Goal: Task Accomplishment & Management: Manage account settings

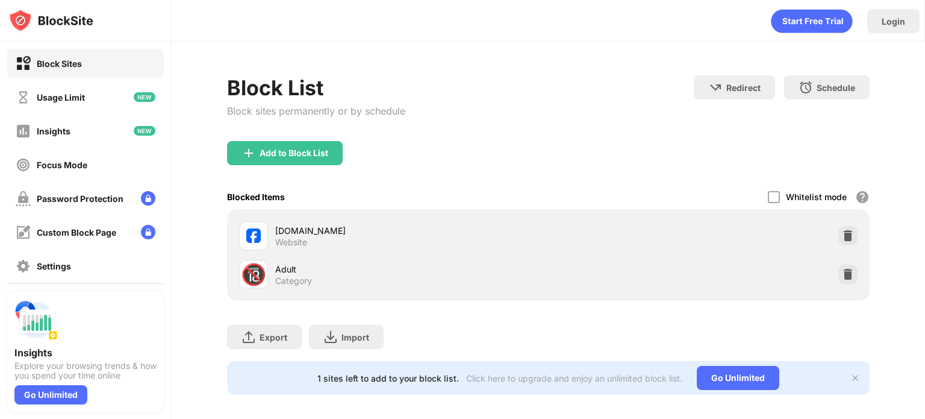
click at [853, 228] on div "[DOMAIN_NAME] Website 🔞 Adult Category" at bounding box center [548, 255] width 643 height 92
click at [842, 237] on img at bounding box center [848, 236] width 12 height 12
